Goal: Communication & Community: Connect with others

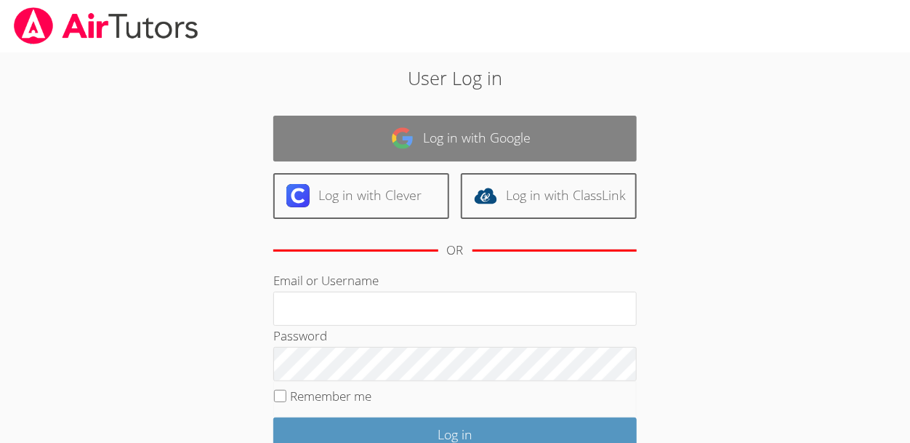
click at [614, 124] on link "Log in with Google" at bounding box center [454, 139] width 363 height 46
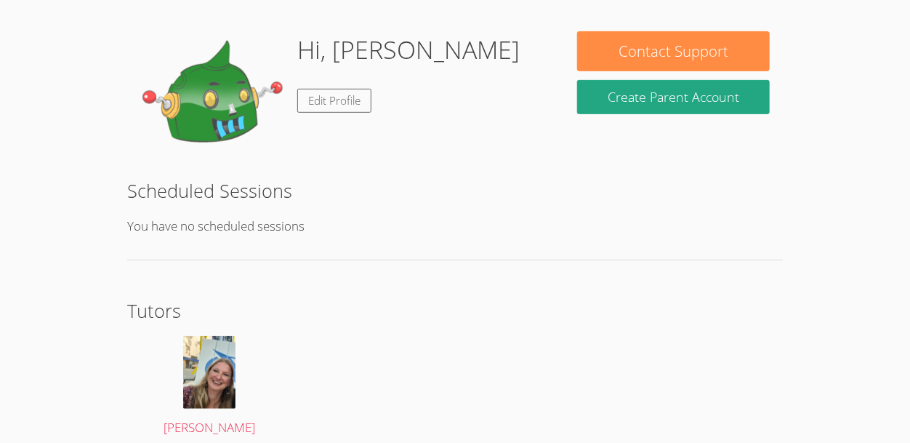
scroll to position [267, 0]
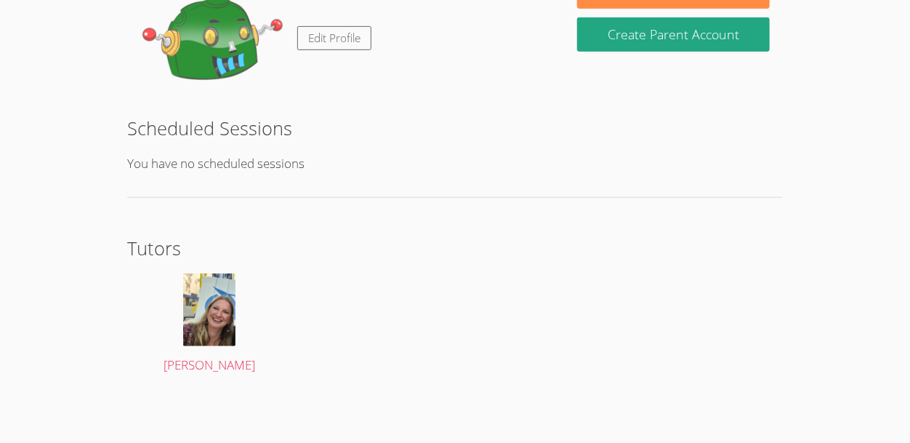
click at [315, 297] on section "Tutors [PERSON_NAME]" at bounding box center [454, 309] width 655 height 150
click at [214, 308] on img at bounding box center [209, 309] width 52 height 73
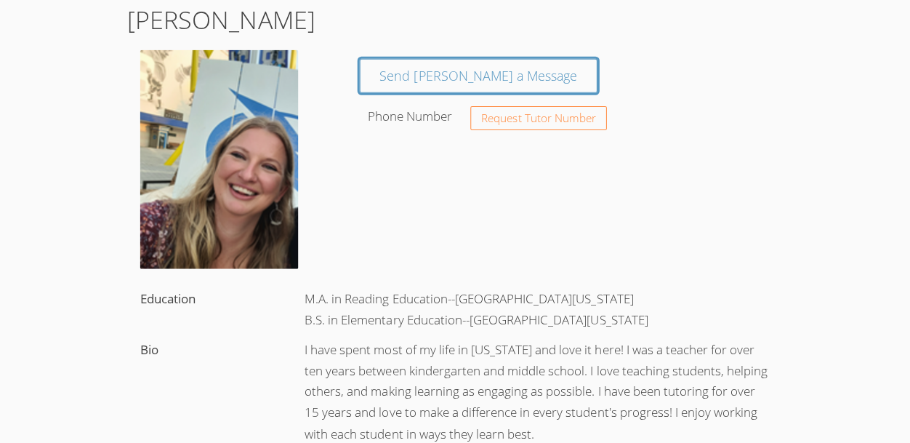
scroll to position [84, 0]
click at [244, 146] on img at bounding box center [219, 160] width 158 height 218
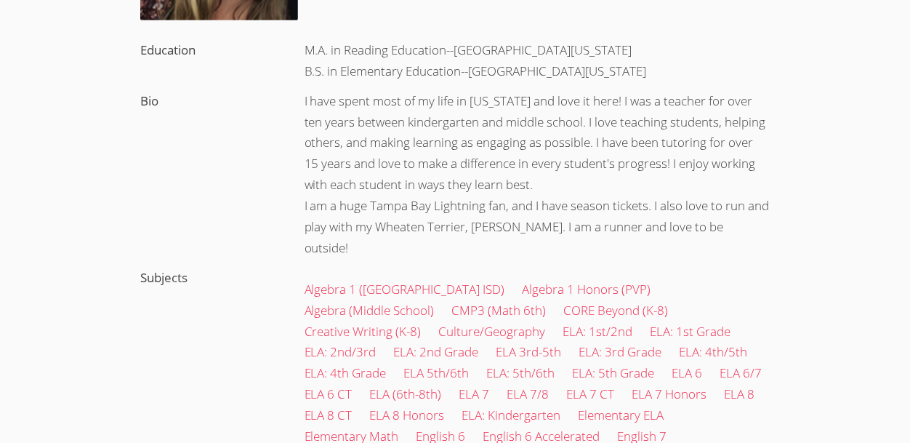
scroll to position [334, 0]
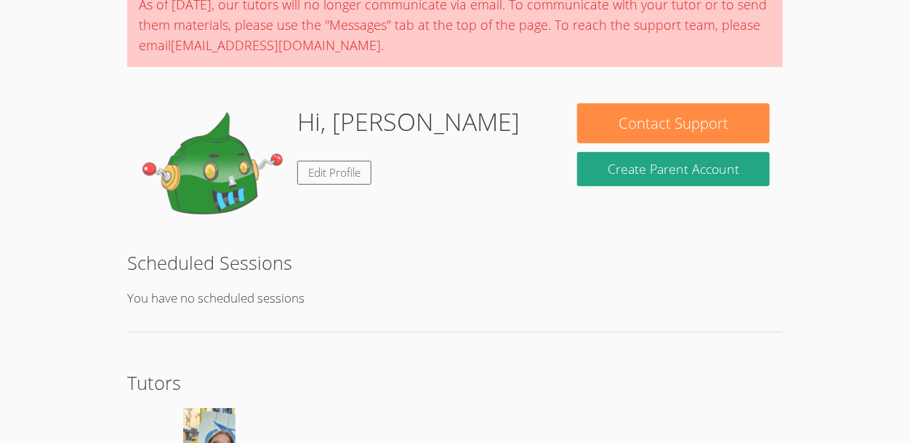
scroll to position [130, 0]
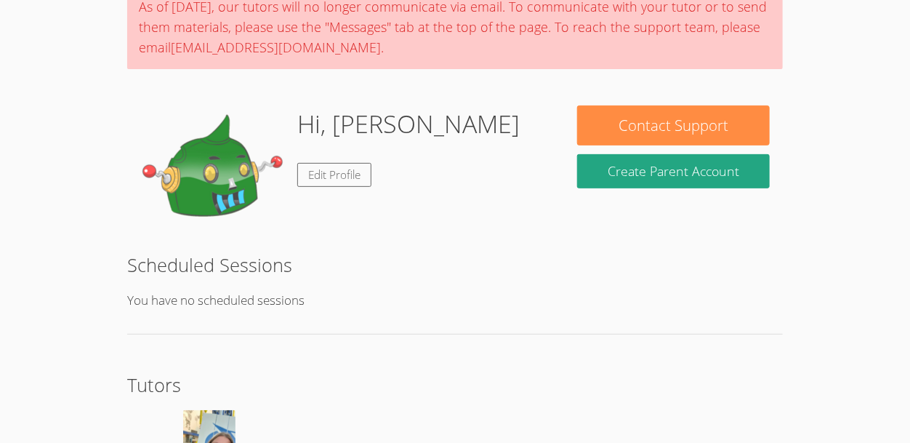
click at [179, 208] on img at bounding box center [212, 177] width 145 height 145
click at [305, 182] on link "Edit Profile" at bounding box center [334, 175] width 74 height 24
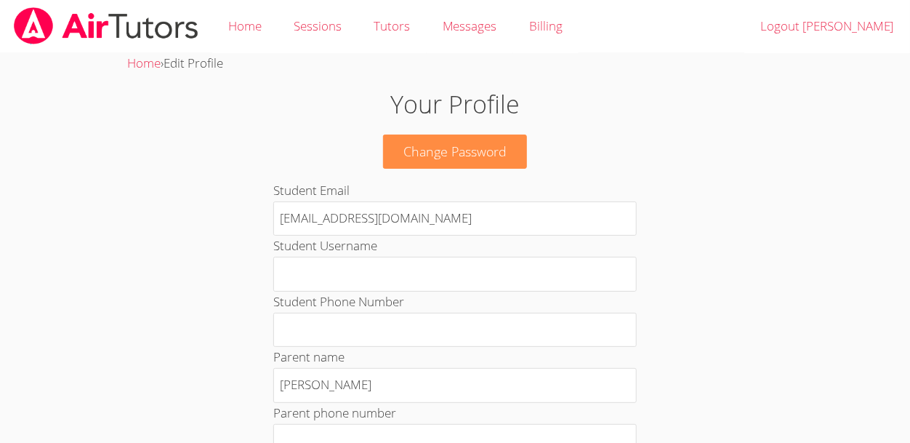
click at [472, 110] on h1 "Your Profile" at bounding box center [454, 104] width 491 height 37
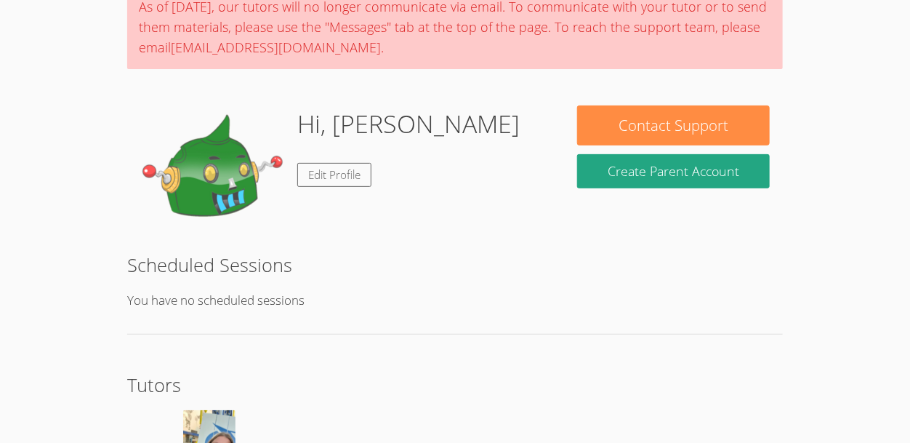
scroll to position [267, 0]
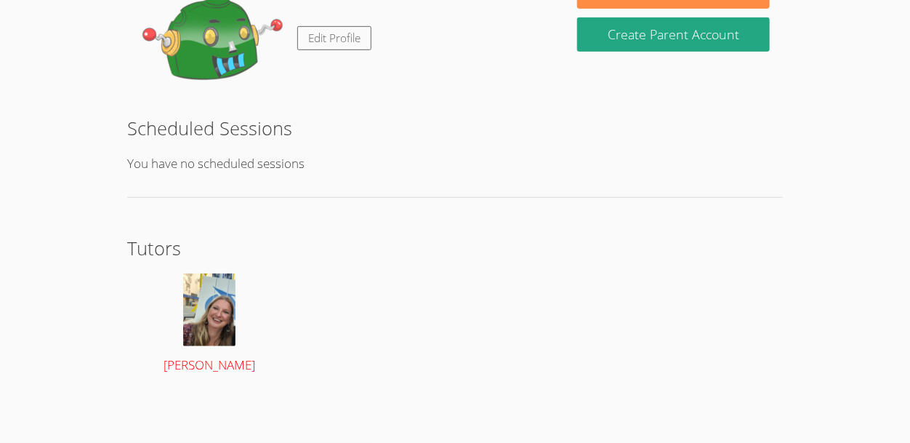
click at [238, 331] on div at bounding box center [208, 309] width 137 height 73
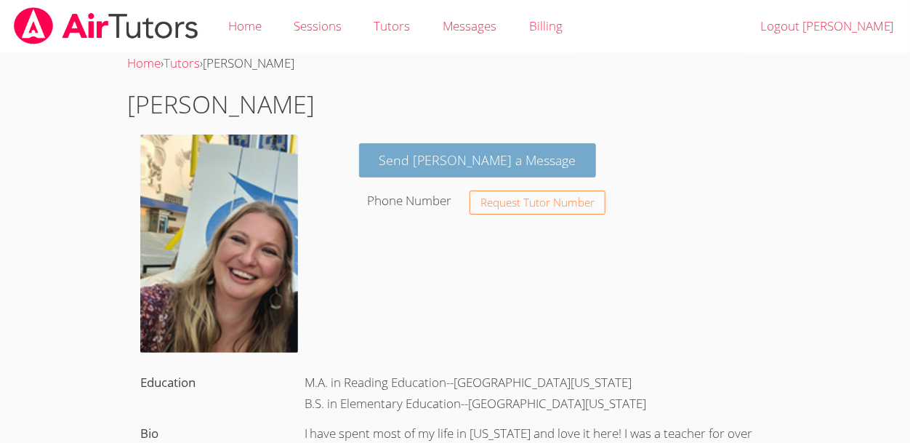
click at [431, 156] on link "Send Sarah a Message" at bounding box center [478, 160] width 238 height 34
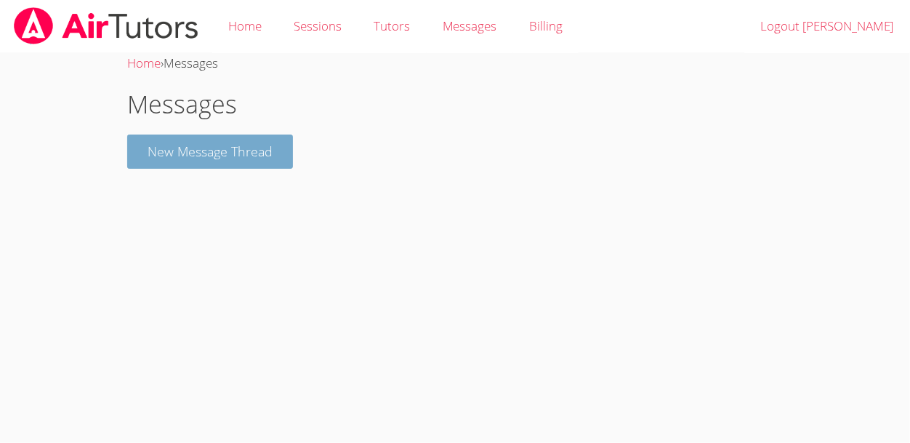
click at [283, 148] on button "New Message Thread" at bounding box center [210, 151] width 166 height 34
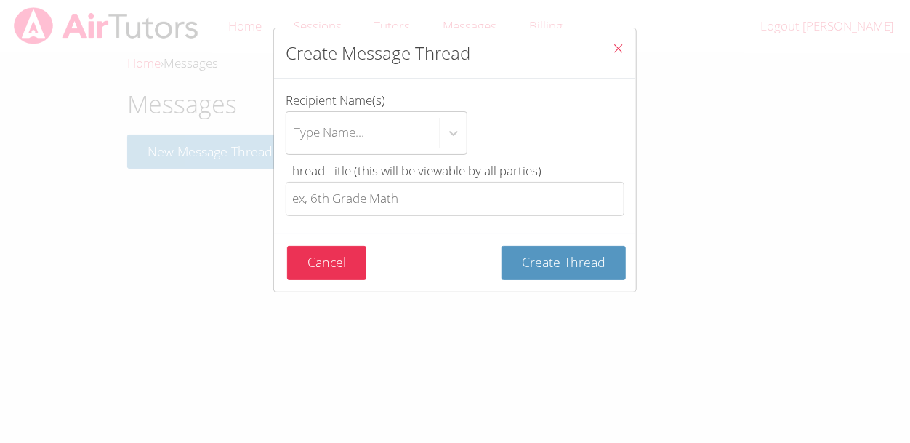
click at [615, 53] on icon "Close" at bounding box center [618, 48] width 12 height 12
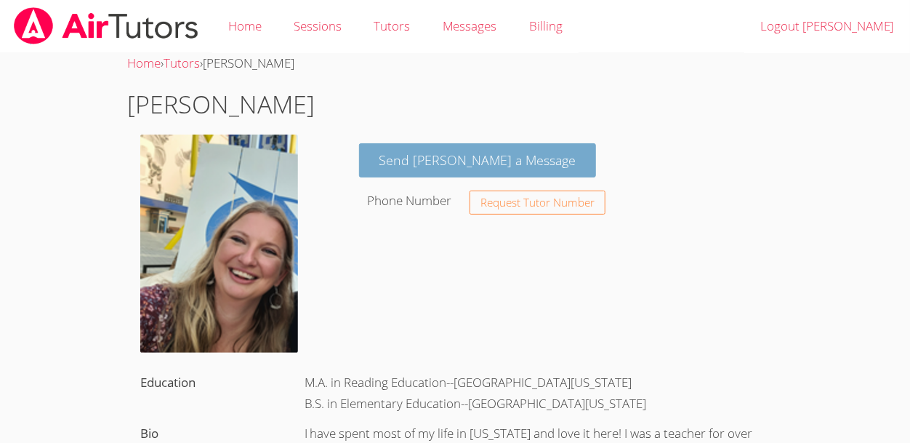
click at [475, 172] on link "Send Sarah a Message" at bounding box center [478, 160] width 238 height 34
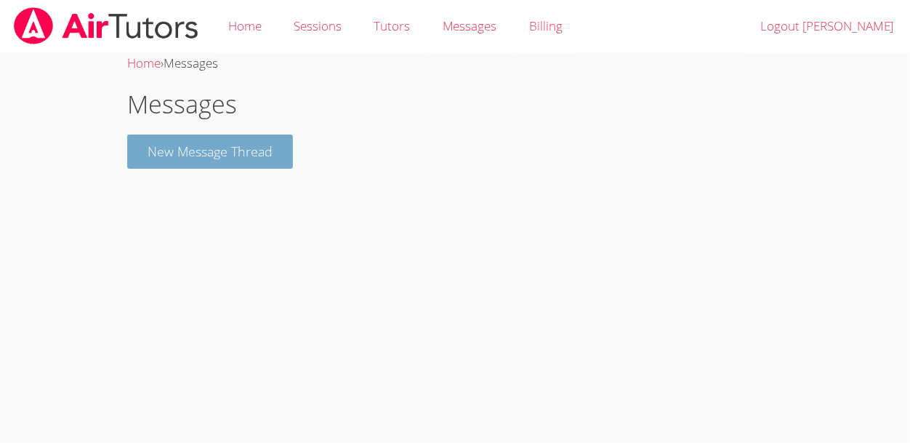
click at [284, 145] on button "New Message Thread" at bounding box center [210, 151] width 166 height 34
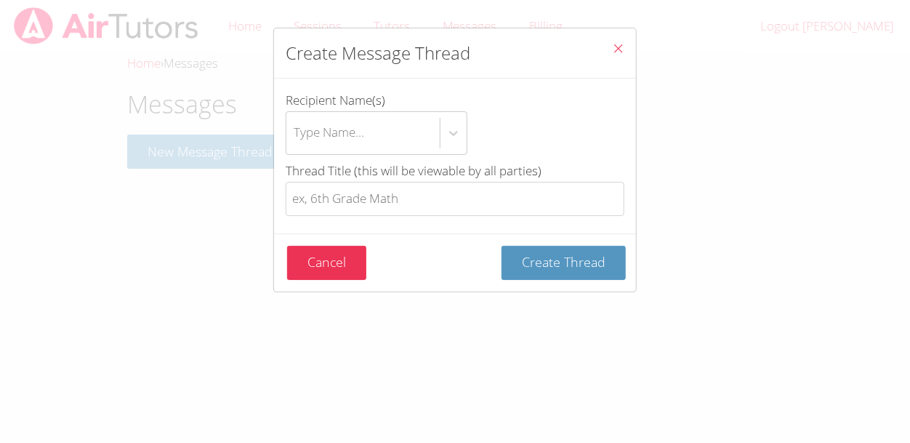
click at [615, 49] on icon "Close" at bounding box center [618, 48] width 12 height 12
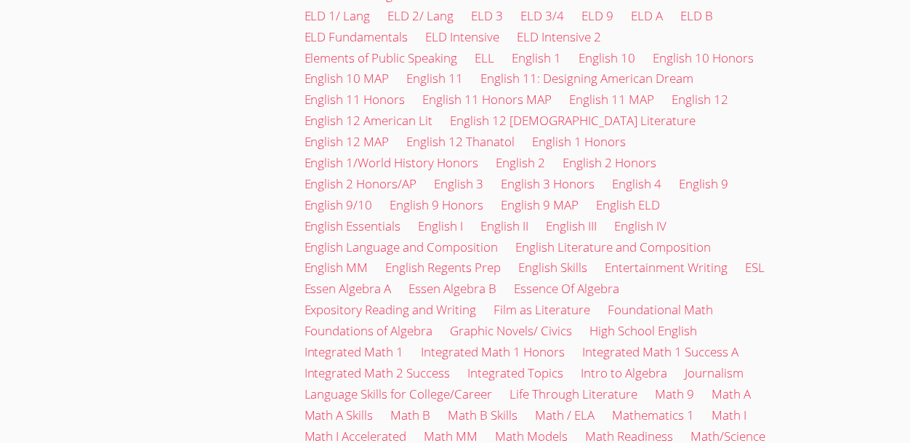
scroll to position [2327, 0]
